Goal: Book appointment/travel/reservation

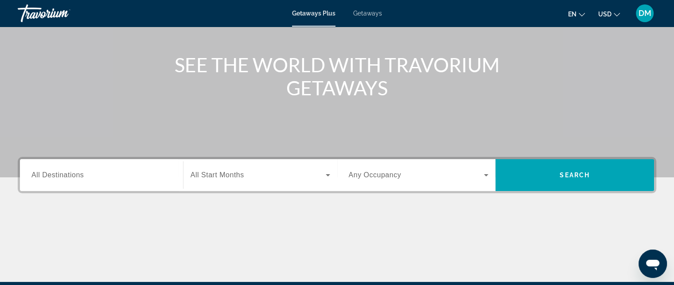
click at [67, 174] on span "All Destinations" at bounding box center [57, 175] width 52 height 8
click at [67, 174] on input "Destination All Destinations" at bounding box center [101, 175] width 140 height 11
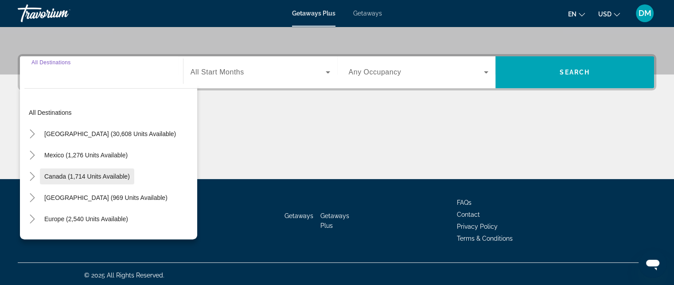
scroll to position [194, 0]
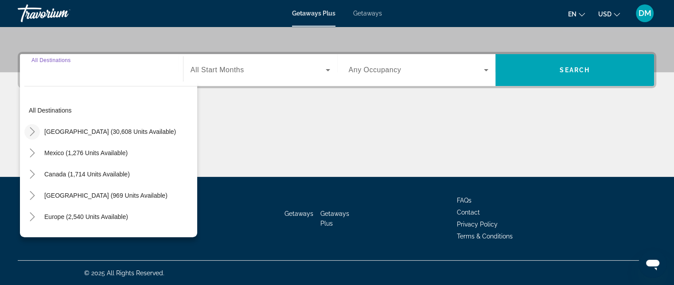
click at [30, 126] on mat-icon "Toggle United States (30,608 units available)" at bounding box center [31, 131] width 15 height 15
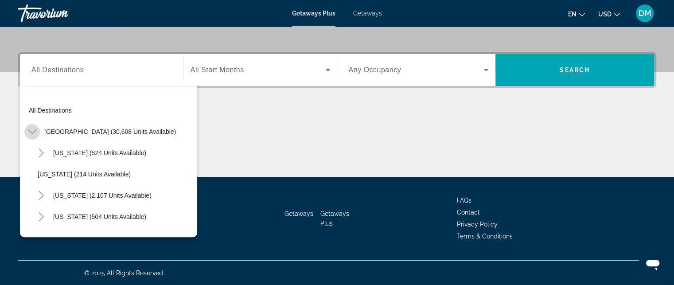
scroll to position [26, 0]
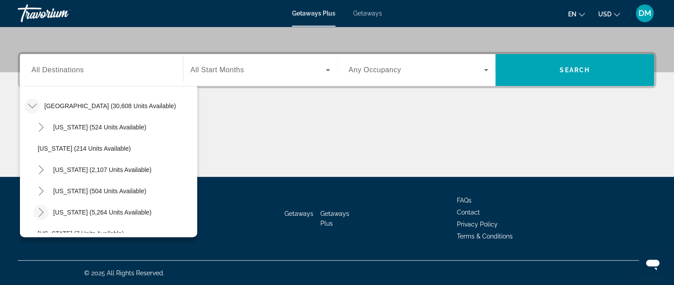
click at [41, 210] on icon "Toggle Florida (5,264 units available)" at bounding box center [41, 212] width 9 height 9
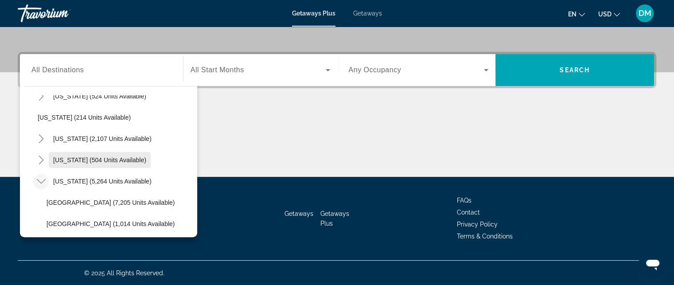
scroll to position [114, 0]
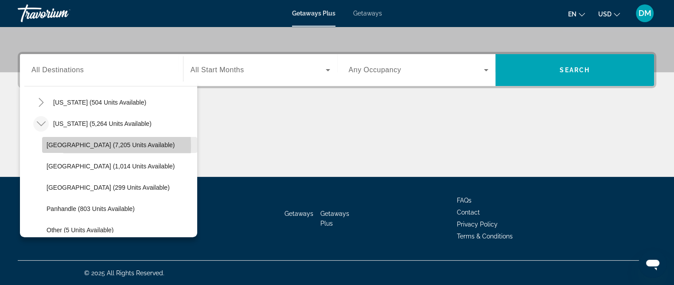
click at [70, 145] on span "[GEOGRAPHIC_DATA] (7,205 units available)" at bounding box center [110, 144] width 128 height 7
type input "**********"
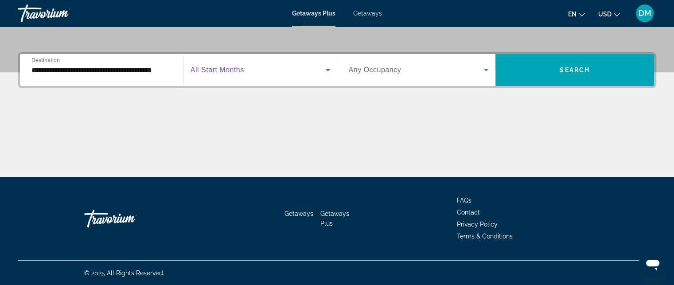
click at [324, 68] on icon "Search widget" at bounding box center [327, 70] width 11 height 11
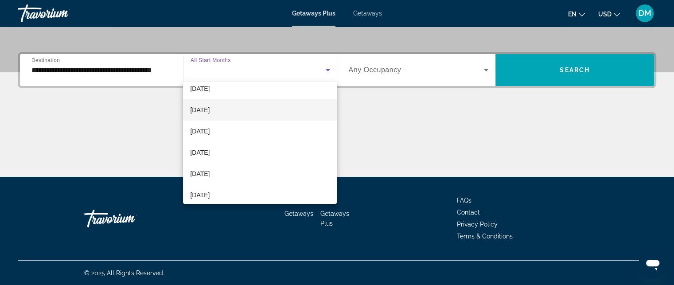
scroll to position [44, 0]
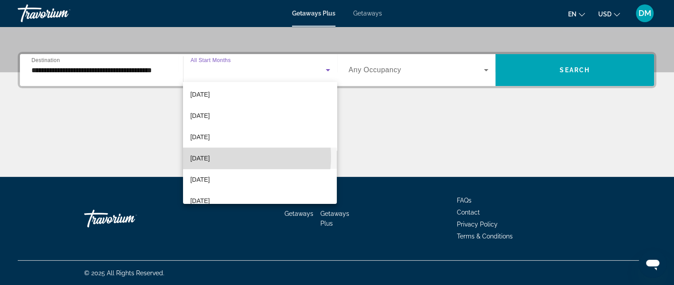
click at [209, 157] on span "[DATE]" at bounding box center [199, 158] width 19 height 11
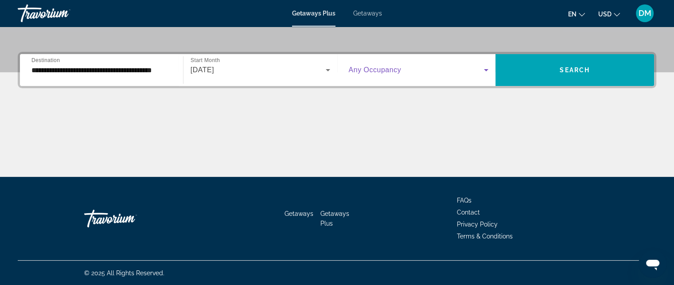
click at [434, 72] on span "Search widget" at bounding box center [417, 70] width 136 height 11
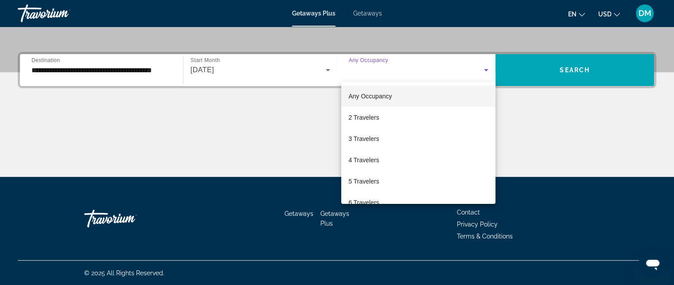
click at [289, 131] on div at bounding box center [337, 142] width 674 height 285
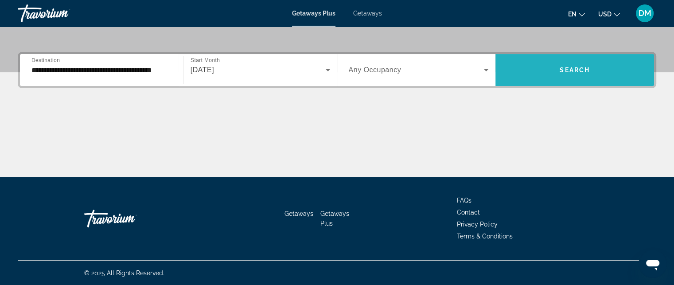
click at [551, 63] on span "Search widget" at bounding box center [574, 69] width 159 height 21
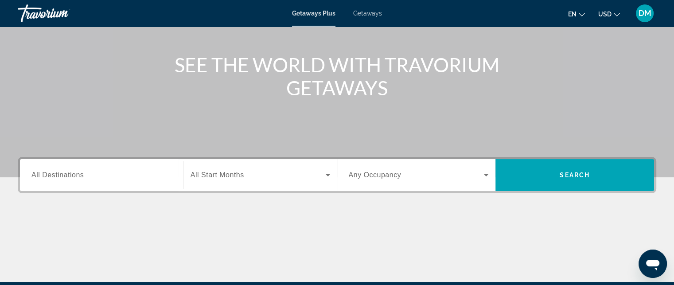
click at [49, 173] on span "All Destinations" at bounding box center [57, 175] width 52 height 8
click at [49, 173] on input "Destination All Destinations" at bounding box center [101, 175] width 140 height 11
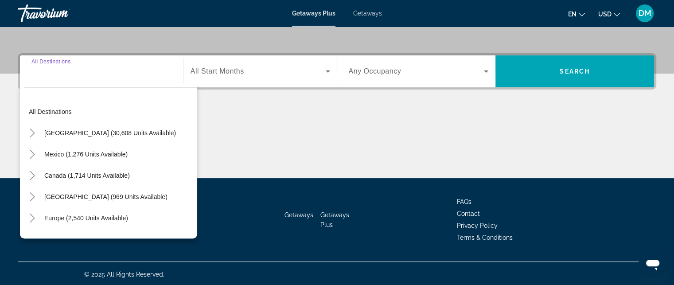
scroll to position [194, 0]
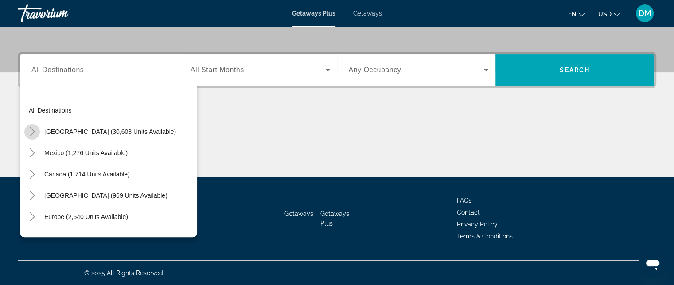
click at [31, 129] on icon "Toggle United States (30,608 units available)" at bounding box center [32, 131] width 5 height 9
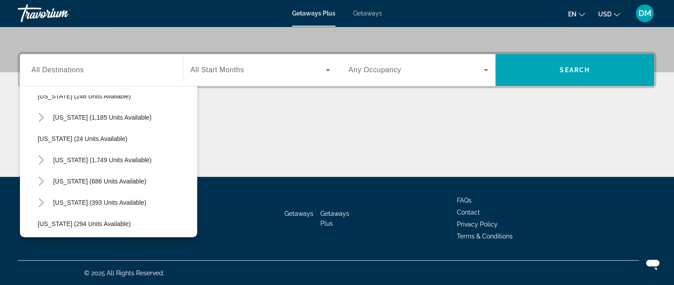
scroll to position [601, 0]
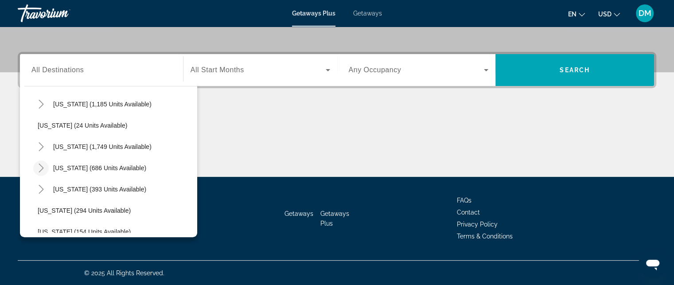
click at [38, 163] on icon "Toggle Tennessee (686 units available)" at bounding box center [41, 167] width 9 height 9
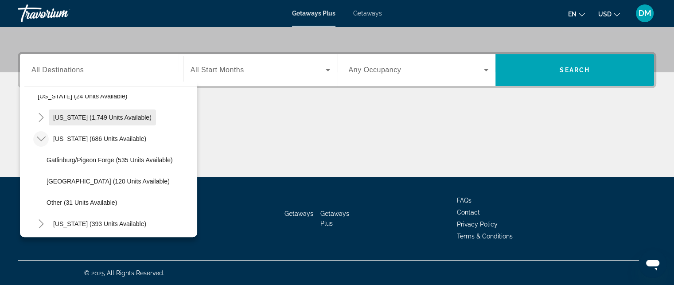
scroll to position [646, 0]
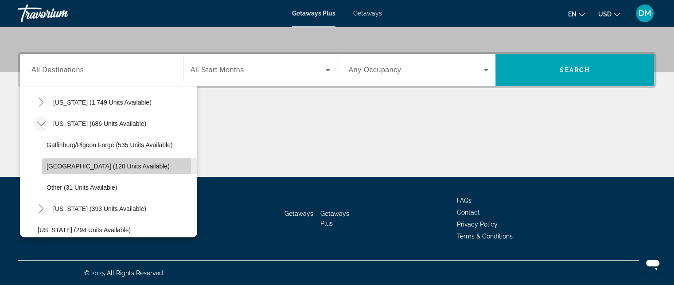
click at [81, 165] on span "Nashville (120 units available)" at bounding box center [107, 166] width 123 height 7
type input "**********"
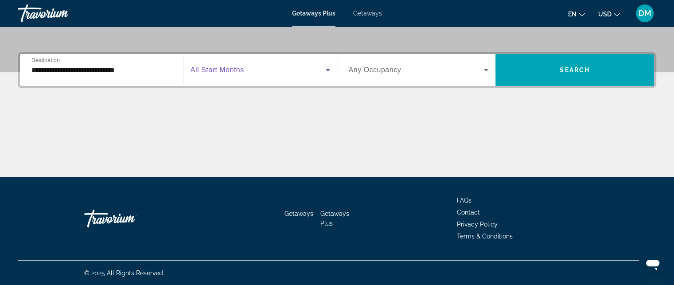
click at [276, 71] on span "Search widget" at bounding box center [257, 70] width 135 height 11
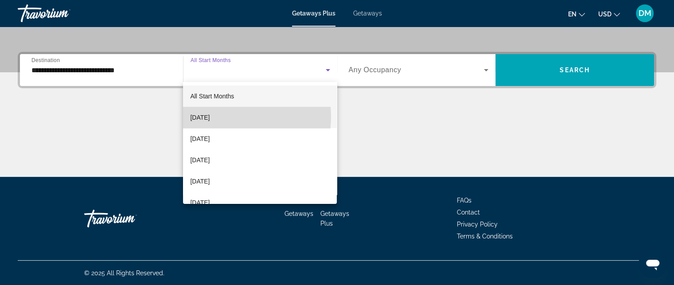
click at [209, 116] on span "[DATE]" at bounding box center [199, 117] width 19 height 11
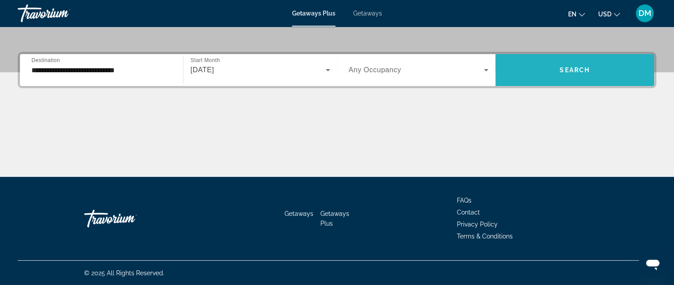
click at [584, 74] on span "Search widget" at bounding box center [574, 69] width 159 height 21
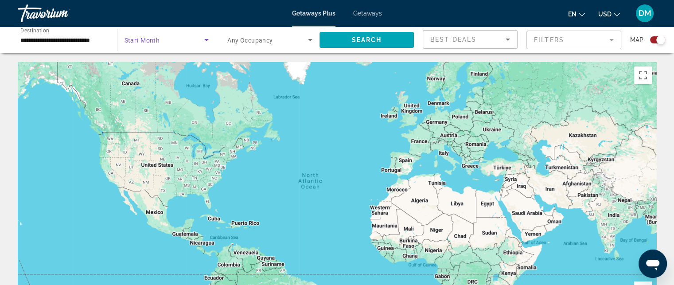
click at [200, 37] on span "Search widget" at bounding box center [164, 40] width 80 height 11
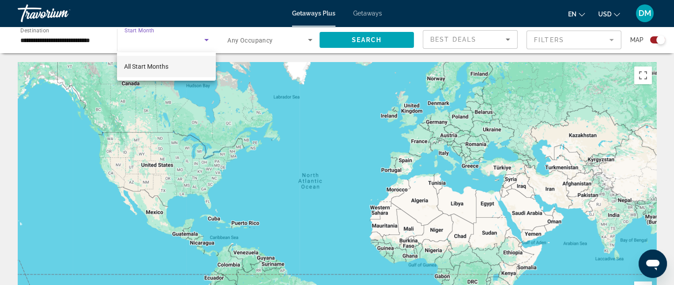
click at [147, 65] on span "All Start Months" at bounding box center [146, 66] width 44 height 7
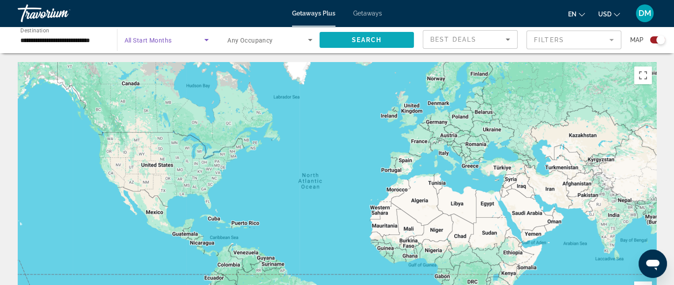
click at [352, 35] on span "Search widget" at bounding box center [366, 39] width 95 height 21
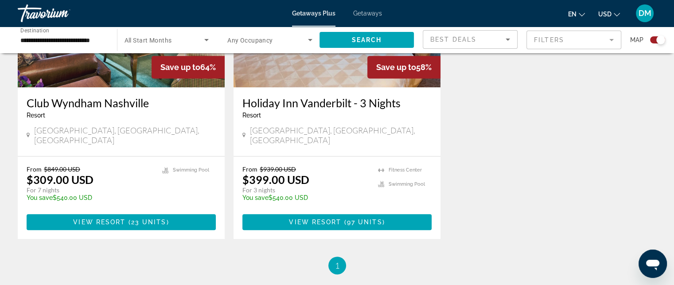
scroll to position [417, 0]
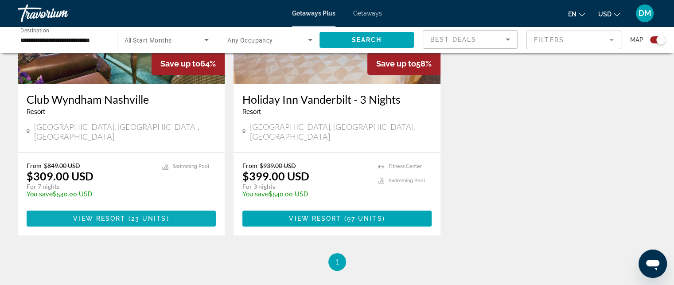
click at [151, 215] on span "23 units" at bounding box center [148, 218] width 35 height 7
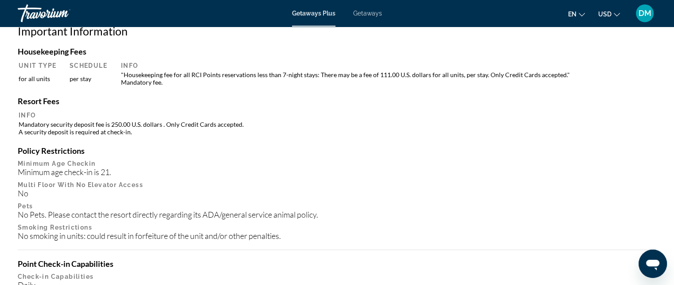
scroll to position [797, 0]
